Goal: Task Accomplishment & Management: Complete application form

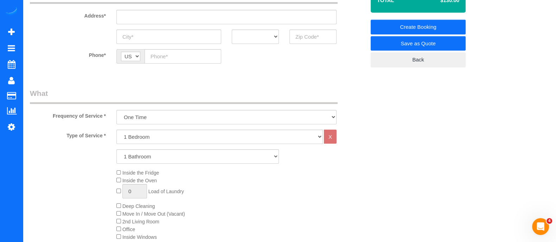
scroll to position [125, 0]
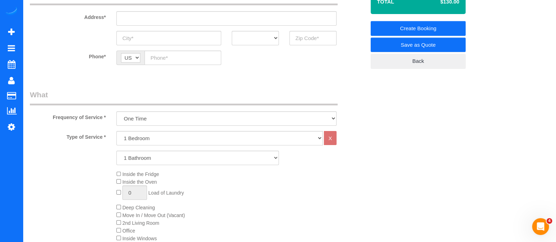
click at [185, 141] on select "1 Bedroom 2 Bedrooms 3 Bedrooms 4 Bedrooms 5 Bedrooms 6 Bedrooms" at bounding box center [219, 138] width 206 height 14
select select "2"
click at [116, 131] on select "1 Bedroom 2 Bedrooms 3 Bedrooms 4 Bedrooms 5 Bedrooms 6 Bedrooms" at bounding box center [219, 138] width 206 height 14
click at [162, 157] on select "1 Bathroom 2 Bathrooms 3 Bathrooms 4 Bathrooms 5 Bathrooms 6 Bathrooms" at bounding box center [197, 158] width 162 height 14
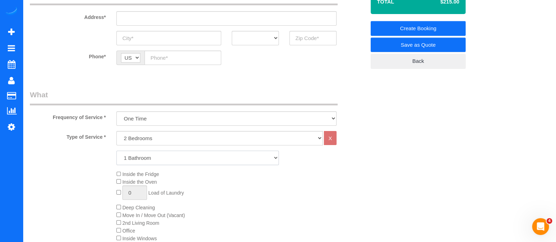
select select "2"
click at [116, 151] on select "1 Bathroom 2 Bathrooms 3 Bathrooms 4 Bathrooms 5 Bathrooms 6 Bathrooms" at bounding box center [197, 158] width 162 height 14
click at [119, 213] on div "Inside the Fridge Inside the Oven 0 Load of Laundry Deep Cleaning Move In / Mov…" at bounding box center [240, 222] width 259 height 105
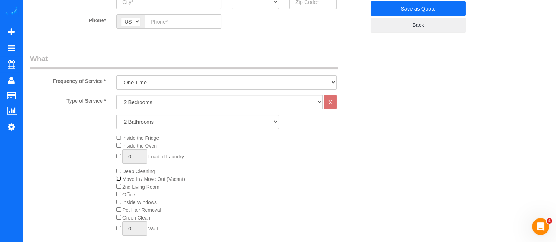
scroll to position [159, 0]
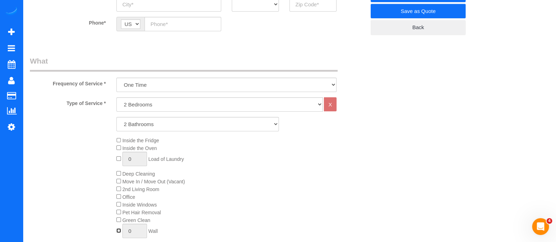
type input "1"
click at [137, 232] on input "1" at bounding box center [134, 231] width 25 height 14
type input "3"
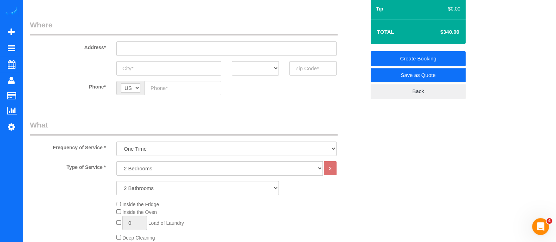
scroll to position [92, 0]
